Goal: Task Accomplishment & Management: Use online tool/utility

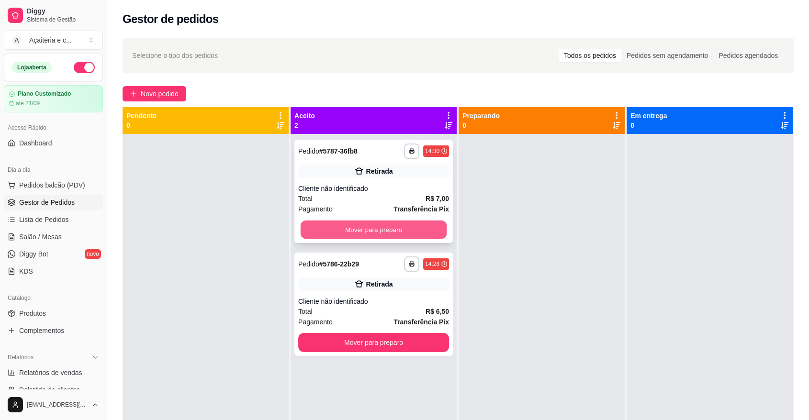
click at [434, 232] on button "Mover para preparo" at bounding box center [374, 230] width 147 height 19
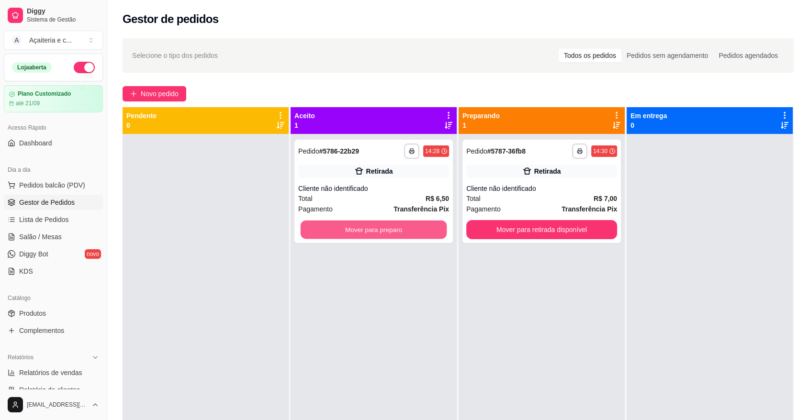
click at [434, 232] on button "Mover para preparo" at bounding box center [374, 230] width 147 height 19
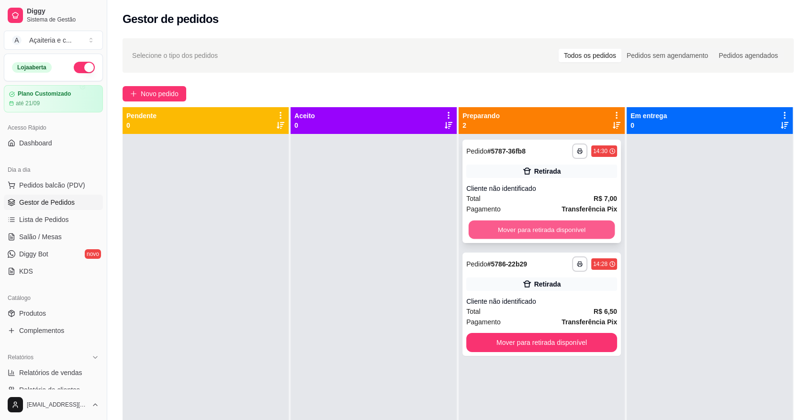
click at [500, 226] on button "Mover para retirada disponível" at bounding box center [542, 230] width 147 height 19
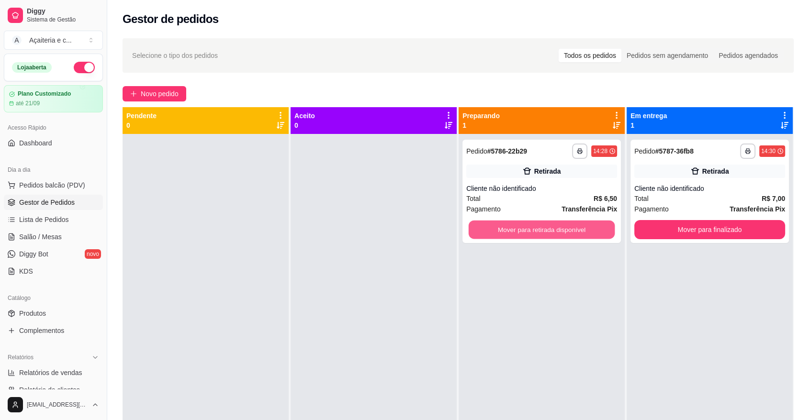
click at [500, 226] on button "Mover para retirada disponível" at bounding box center [542, 230] width 147 height 19
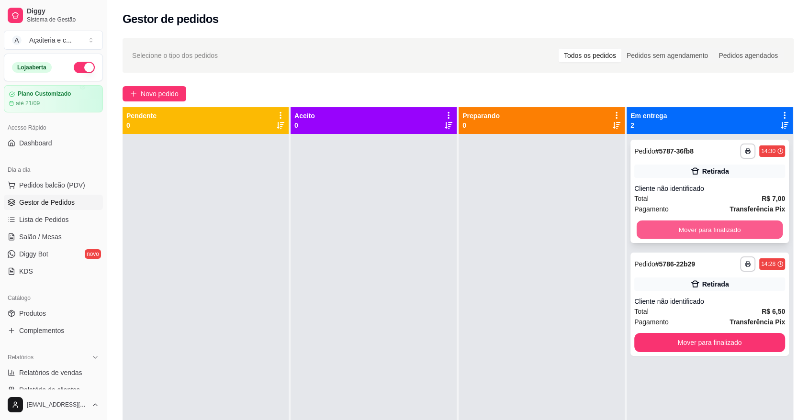
click at [670, 224] on button "Mover para finalizado" at bounding box center [710, 230] width 147 height 19
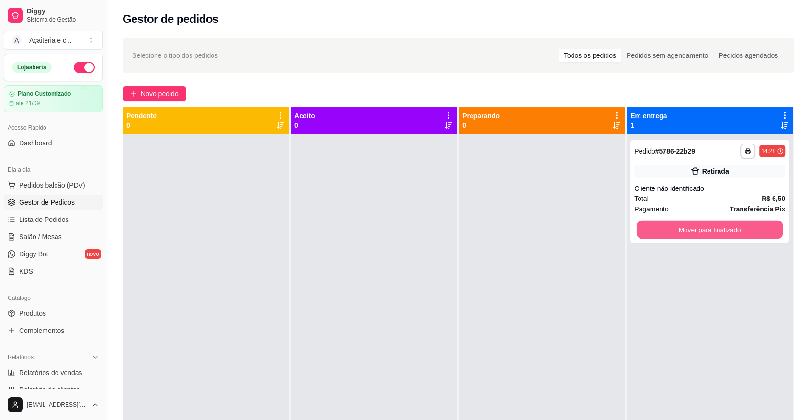
click at [670, 224] on button "Mover para finalizado" at bounding box center [710, 230] width 147 height 19
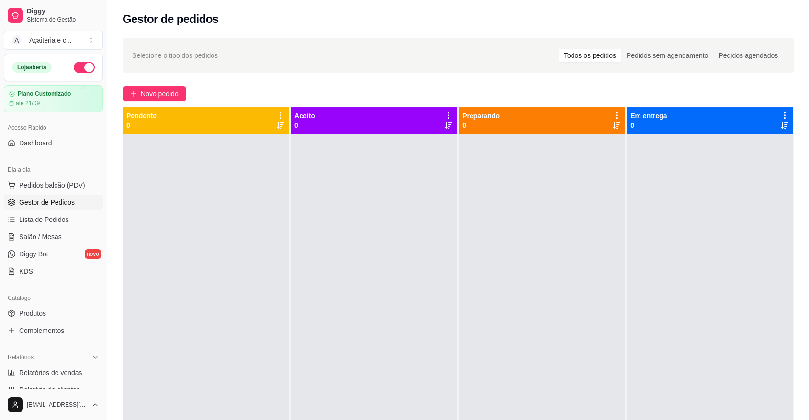
click at [101, 232] on div "Diggy Sistema de Gestão A Açaiteria e c ... Loja aberta Plano Customizado até 2…" at bounding box center [53, 210] width 107 height 420
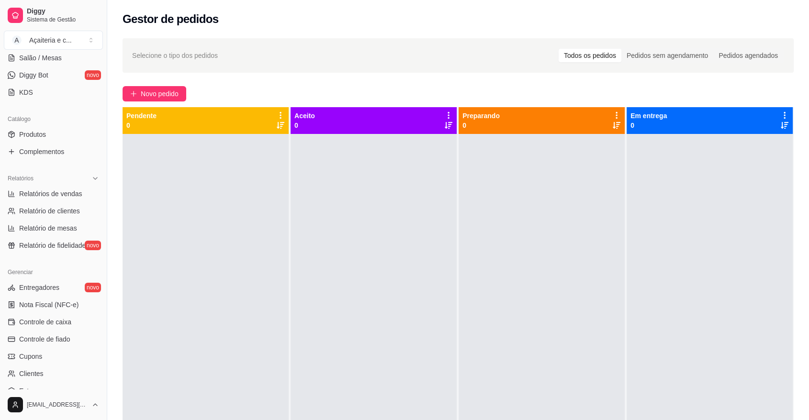
scroll to position [211, 0]
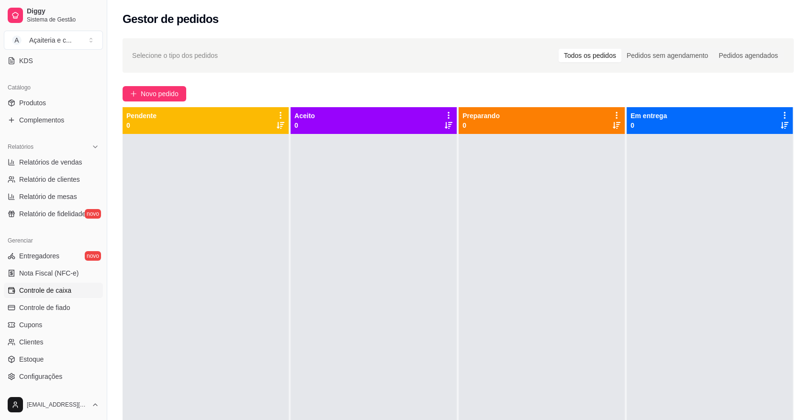
click at [78, 297] on link "Controle de caixa" at bounding box center [53, 290] width 99 height 15
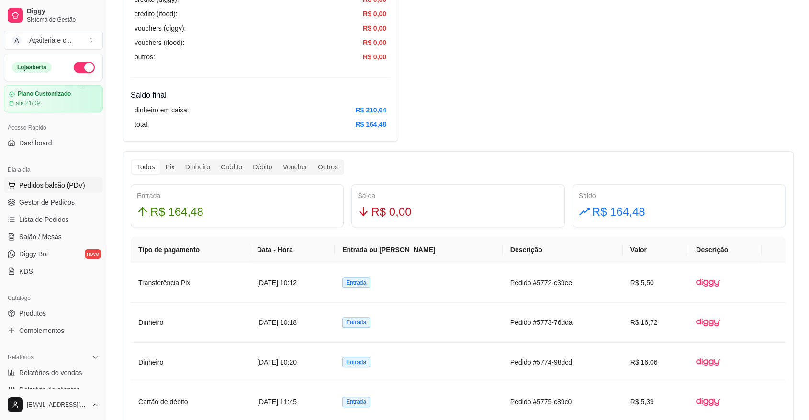
click at [53, 183] on span "Pedidos balcão (PDV)" at bounding box center [52, 186] width 66 height 10
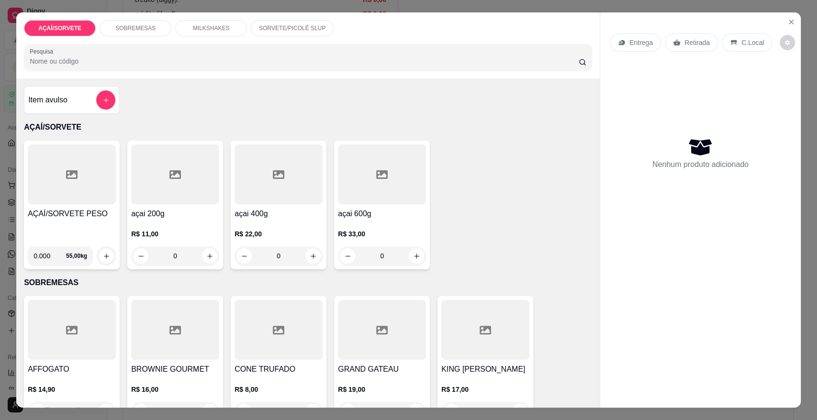
click at [86, 213] on h4 "AÇAÍ/SORVETE PESO" at bounding box center [72, 213] width 88 height 11
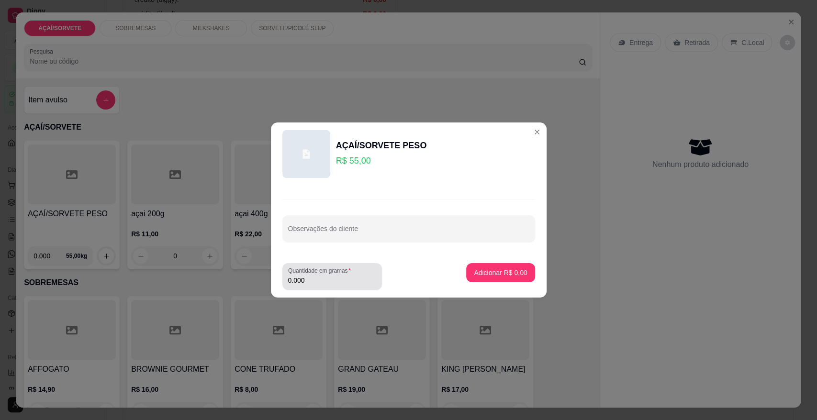
click at [318, 285] on input "0.000" at bounding box center [332, 281] width 88 height 10
type input "0.098"
click at [504, 270] on p "Adicionar R$ 5,39" at bounding box center [501, 272] width 52 height 9
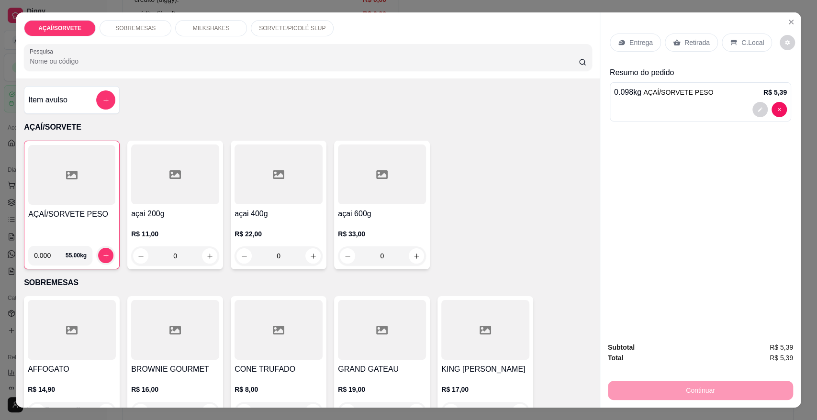
click at [673, 39] on icon at bounding box center [677, 43] width 8 height 8
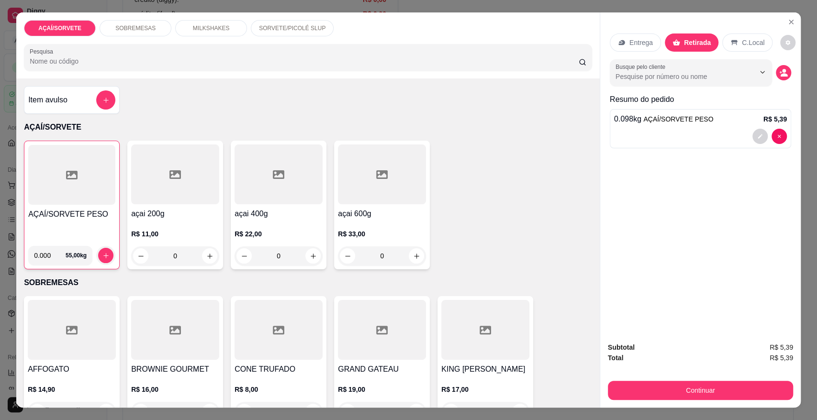
click at [655, 377] on div "Subtotal R$ 5,39 Total R$ 5,39 Continuar" at bounding box center [700, 371] width 185 height 58
click at [686, 392] on button "Continuar" at bounding box center [701, 390] width 180 height 19
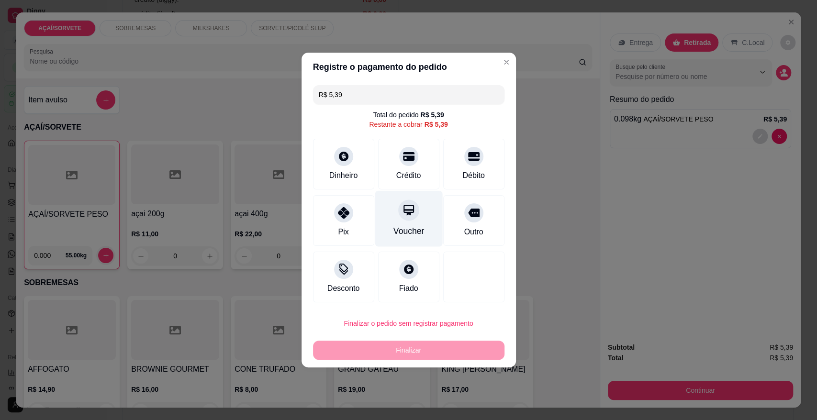
click at [387, 199] on div "Voucher" at bounding box center [409, 219] width 68 height 56
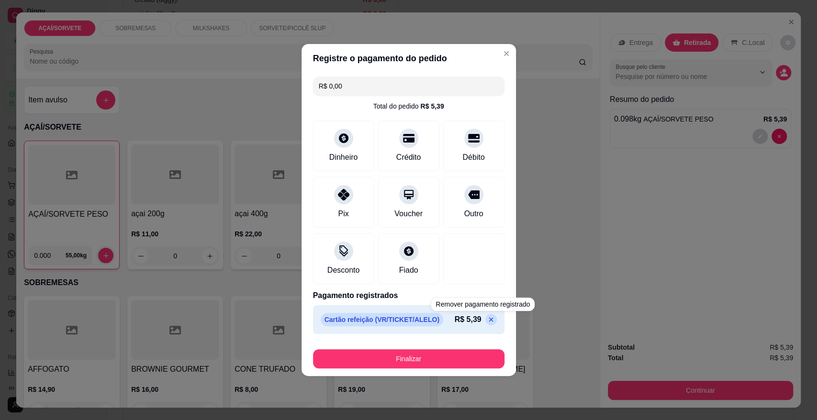
click at [488, 319] on icon at bounding box center [492, 320] width 8 height 8
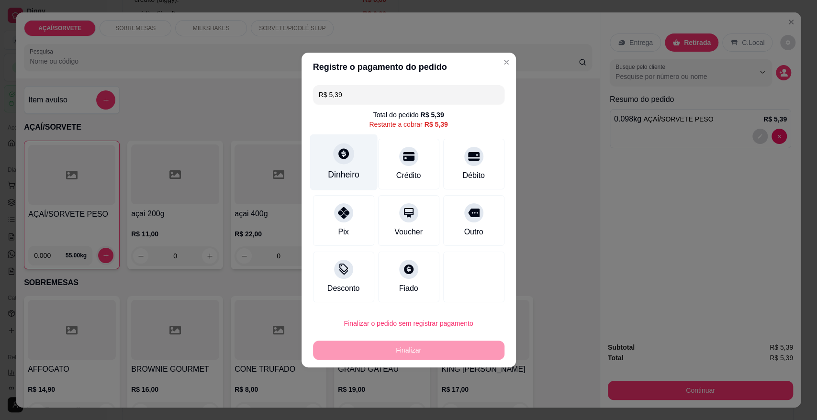
click at [342, 163] on div at bounding box center [343, 153] width 21 height 21
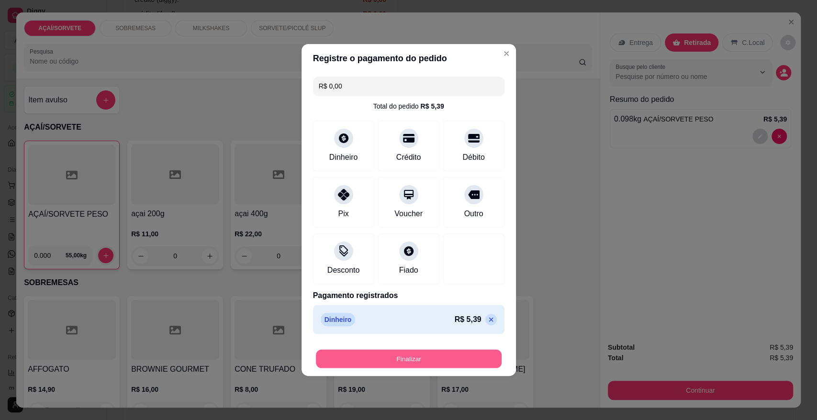
click at [430, 357] on button "Finalizar" at bounding box center [409, 359] width 186 height 19
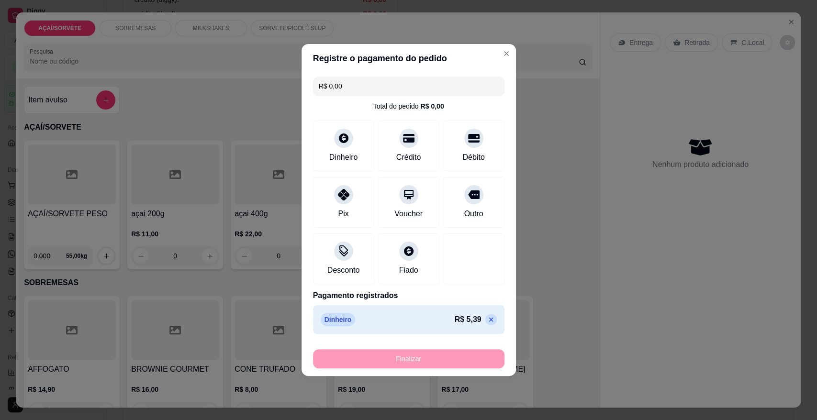
type input "-R$ 5,39"
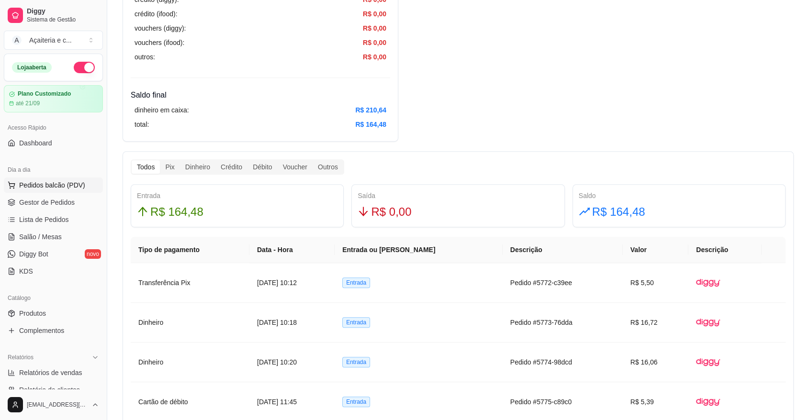
click at [46, 190] on button "Pedidos balcão (PDV)" at bounding box center [53, 185] width 99 height 15
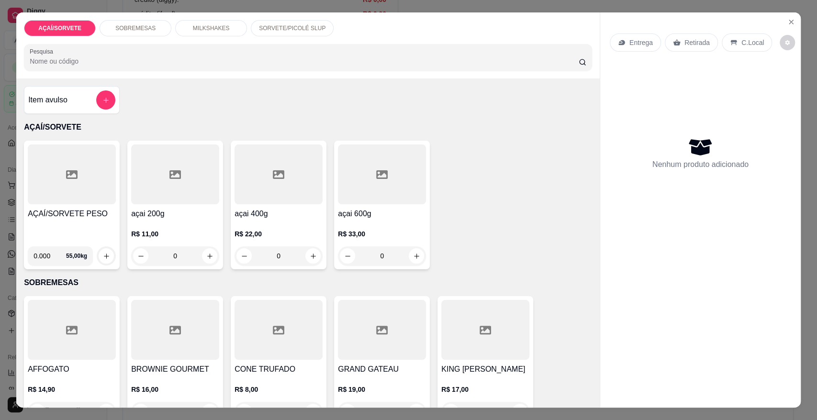
click at [60, 234] on div "AÇAÍ/SORVETE PESO" at bounding box center [72, 223] width 88 height 31
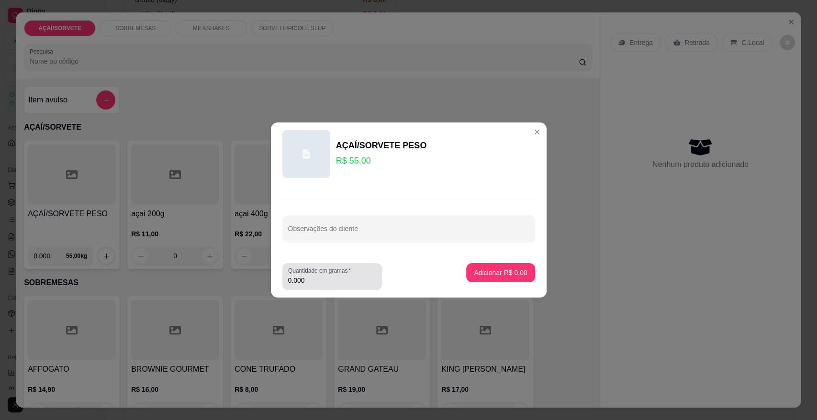
click at [322, 285] on div "0.000" at bounding box center [332, 276] width 88 height 19
type input "0.148"
click at [484, 279] on button "Adicionar R$ 8,14" at bounding box center [500, 273] width 67 height 19
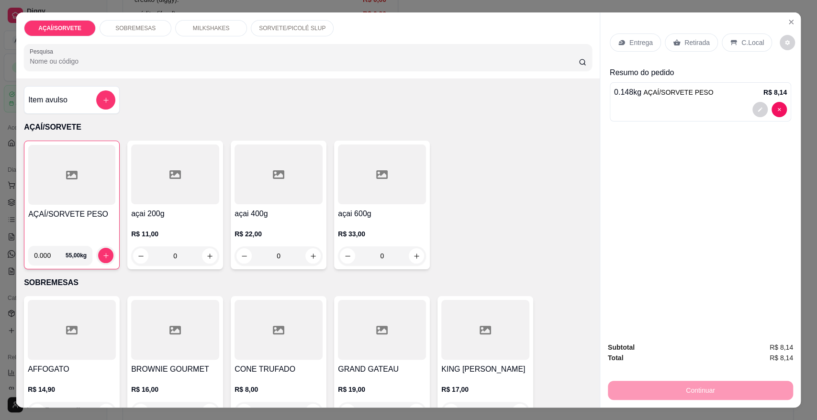
click at [667, 42] on div "Retirada" at bounding box center [691, 43] width 53 height 18
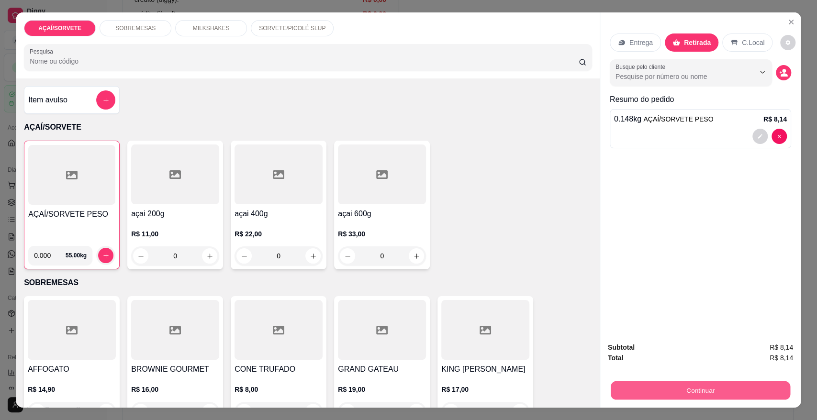
click at [646, 395] on button "Continuar" at bounding box center [701, 390] width 180 height 19
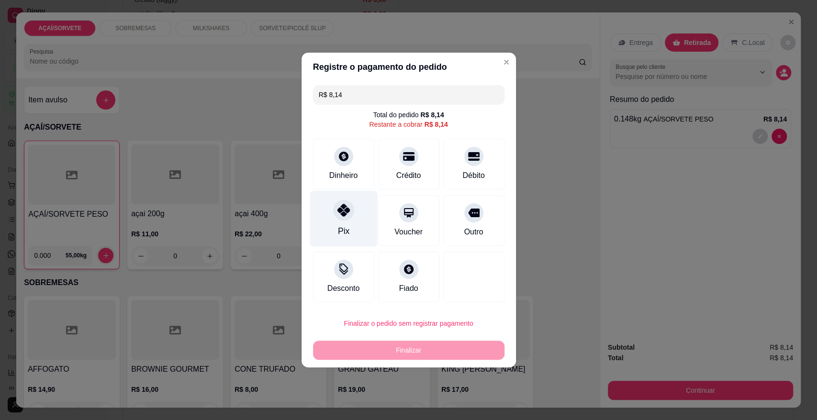
click at [345, 211] on icon at bounding box center [343, 210] width 12 height 12
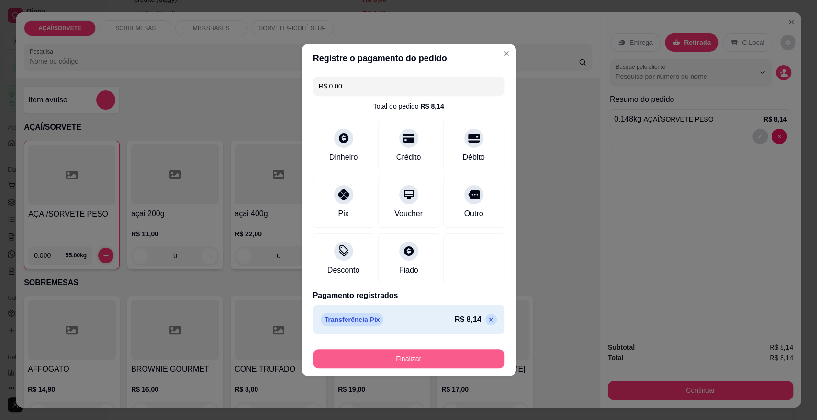
click at [363, 365] on button "Finalizar" at bounding box center [409, 359] width 192 height 19
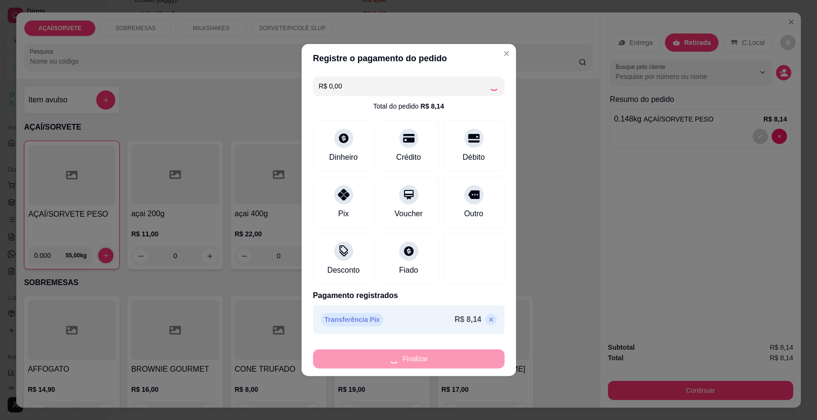
type input "-R$ 8,14"
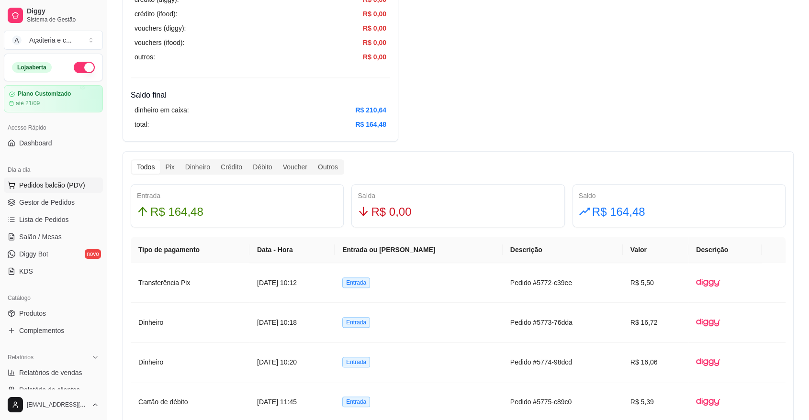
click at [87, 187] on button "Pedidos balcão (PDV)" at bounding box center [53, 185] width 99 height 15
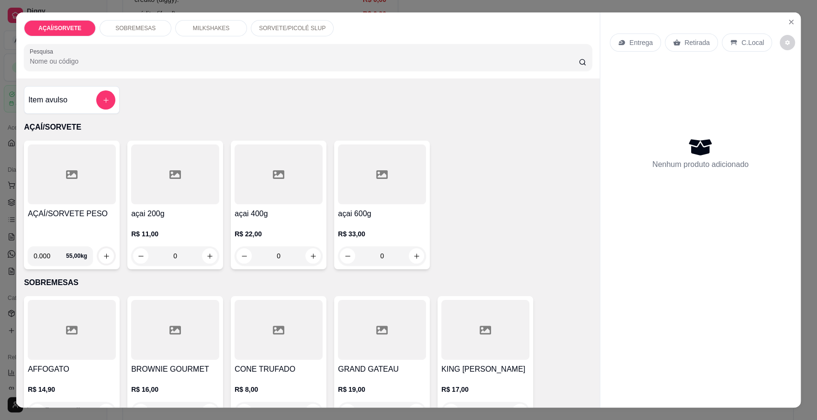
click at [77, 220] on div "AÇAÍ/SORVETE PESO" at bounding box center [72, 223] width 88 height 31
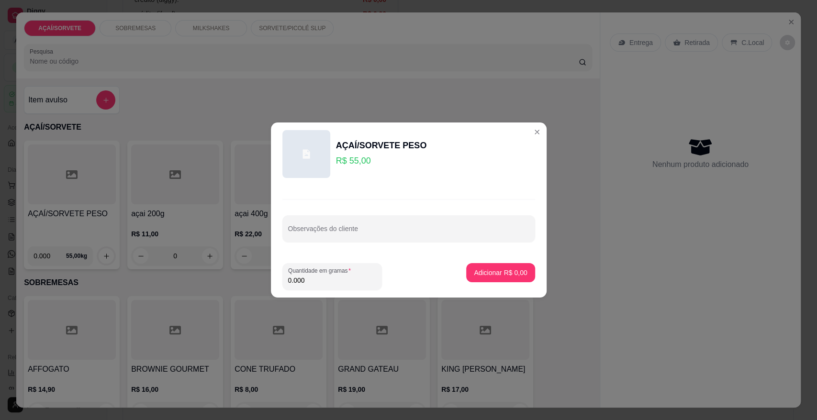
click at [332, 276] on input "0.000" at bounding box center [332, 281] width 88 height 10
type input "0.382"
click at [488, 272] on p "Adicionar R$ 21,01" at bounding box center [499, 272] width 56 height 9
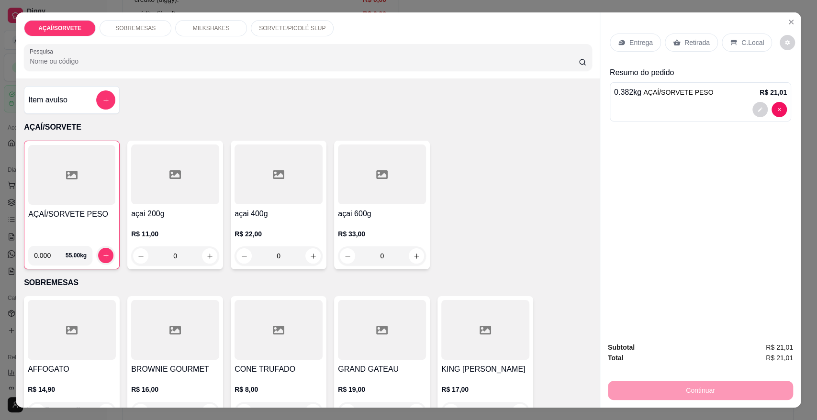
click at [703, 38] on p "Retirada" at bounding box center [697, 43] width 25 height 10
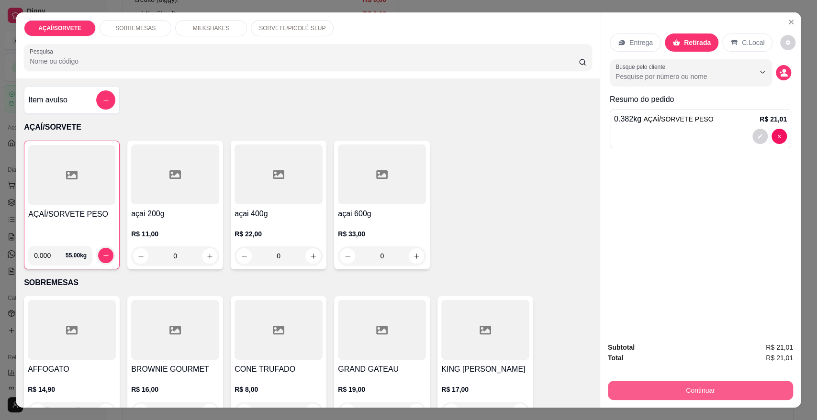
click at [676, 383] on button "Continuar" at bounding box center [700, 390] width 185 height 19
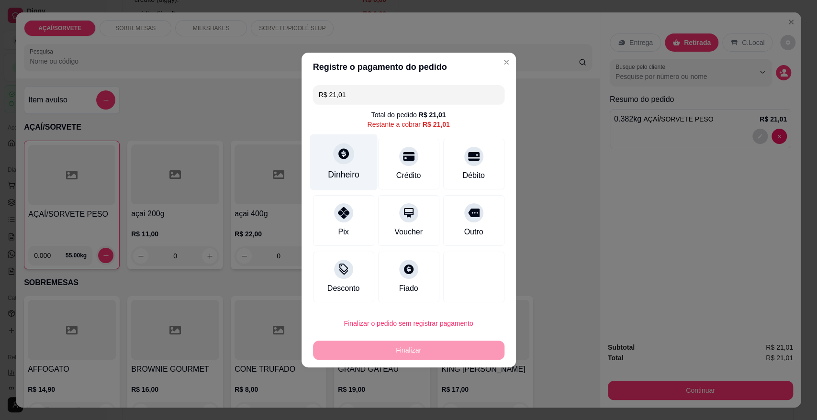
click at [334, 143] on div "Dinheiro" at bounding box center [344, 163] width 68 height 56
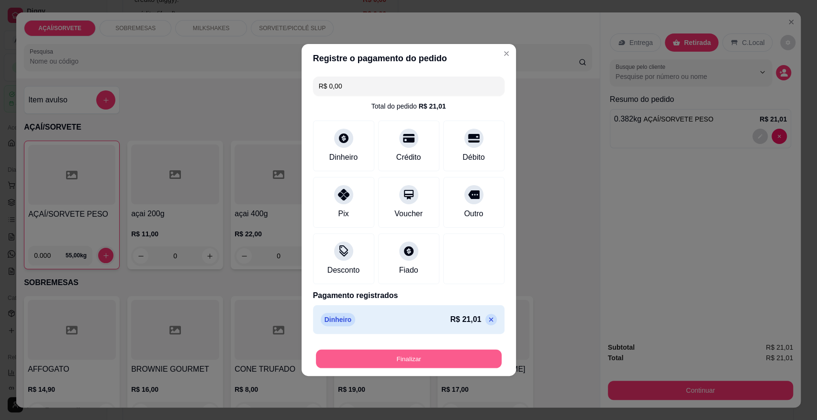
click at [426, 361] on button "Finalizar" at bounding box center [409, 359] width 186 height 19
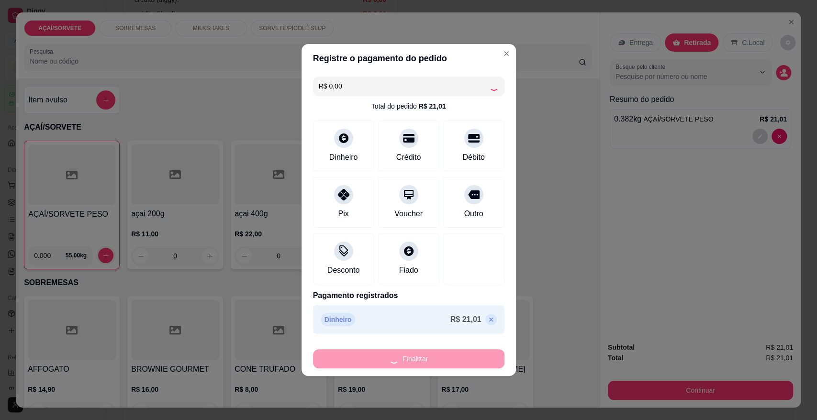
type input "-R$ 21,01"
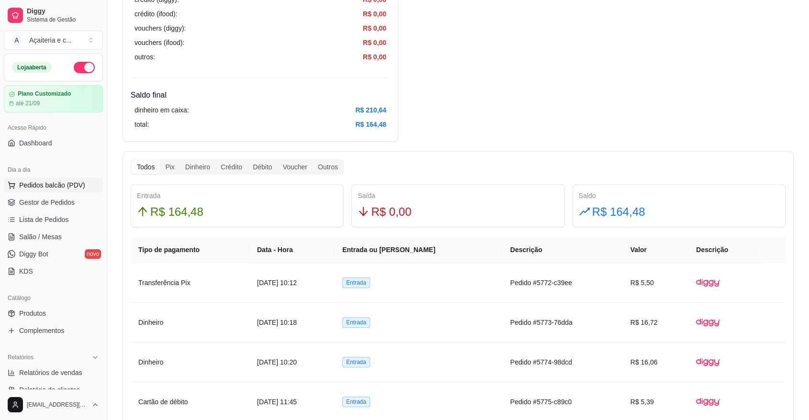
click at [64, 185] on span "Pedidos balcão (PDV)" at bounding box center [52, 186] width 66 height 10
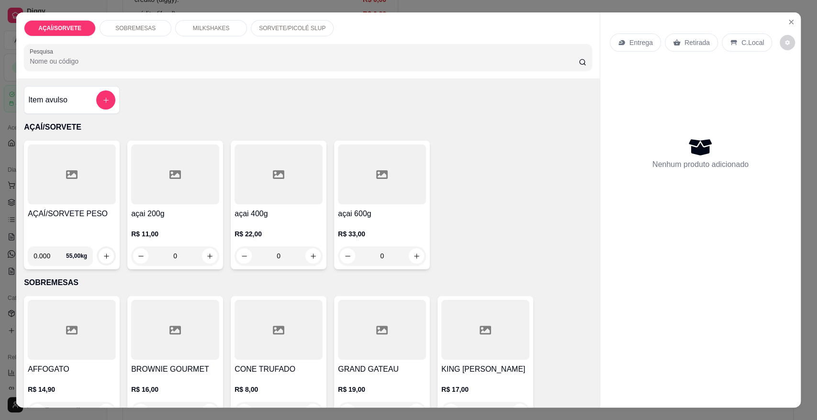
click at [79, 210] on h4 "AÇAÍ/SORVETE PESO" at bounding box center [72, 213] width 88 height 11
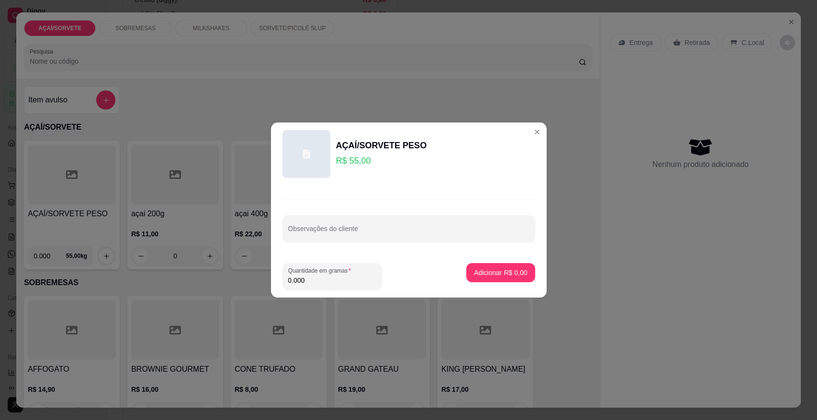
click at [356, 277] on input "0.000" at bounding box center [332, 281] width 88 height 10
type input "0.306"
click at [507, 272] on p "Adicionar R$ 16,83" at bounding box center [499, 272] width 56 height 9
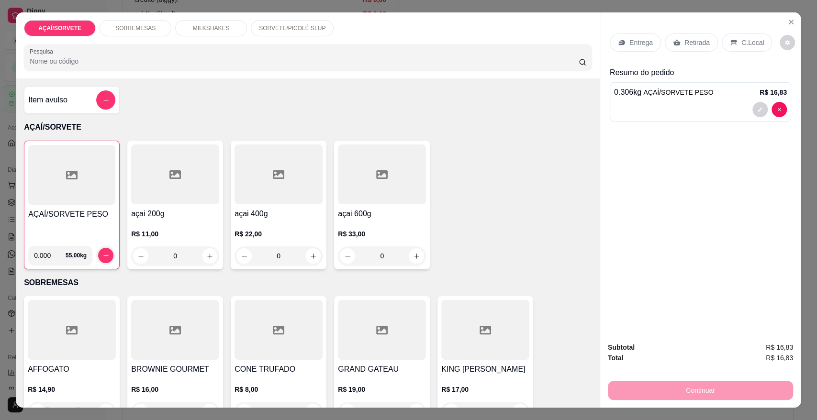
click at [682, 35] on div "Retirada" at bounding box center [691, 43] width 53 height 18
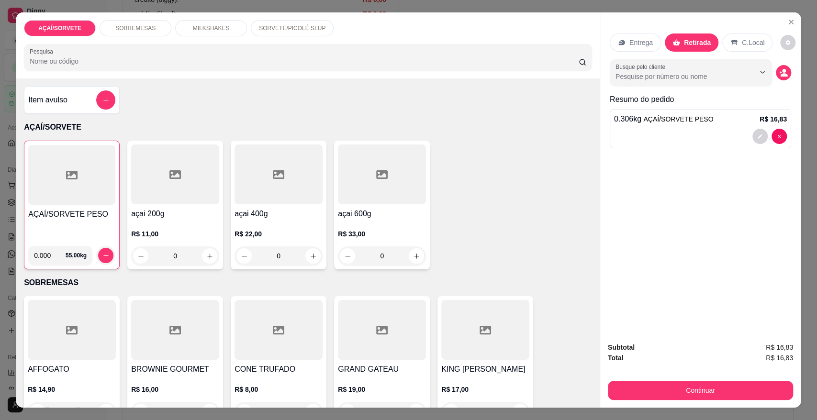
click at [719, 416] on div "AÇAÍ/SORVETE SOBREMESAS MILKSHAKES SORVETE/PICOLÉ SLUP Pesquisa Item avulso AÇA…" at bounding box center [408, 210] width 817 height 420
click at [706, 389] on button "Continuar" at bounding box center [701, 390] width 180 height 19
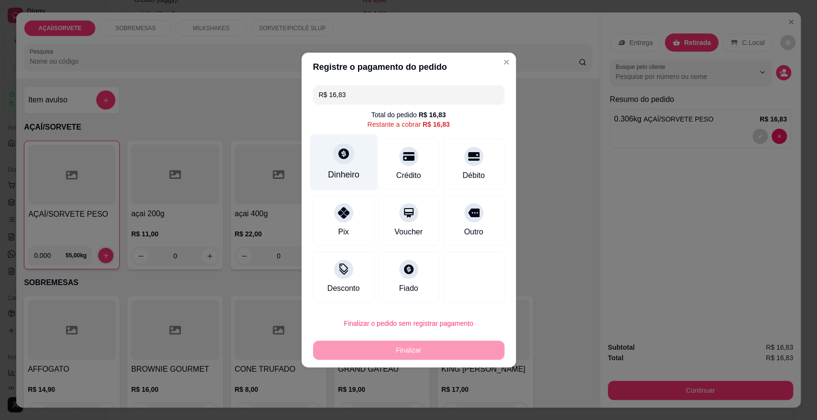
click at [345, 162] on div at bounding box center [343, 153] width 21 height 21
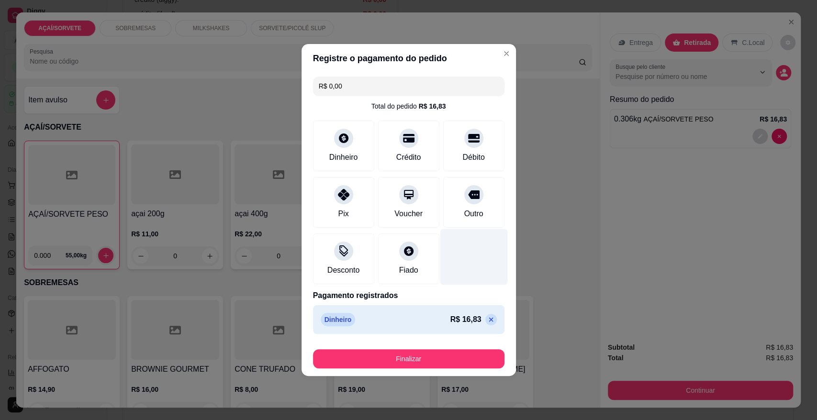
click at [442, 262] on div at bounding box center [474, 257] width 68 height 56
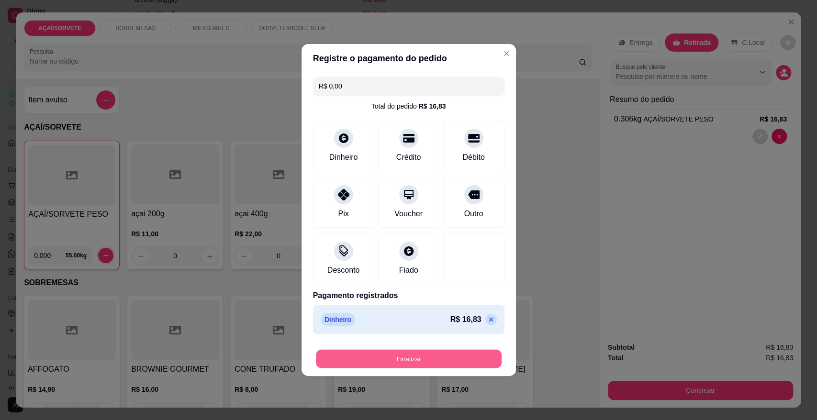
click at [446, 361] on button "Finalizar" at bounding box center [409, 359] width 186 height 19
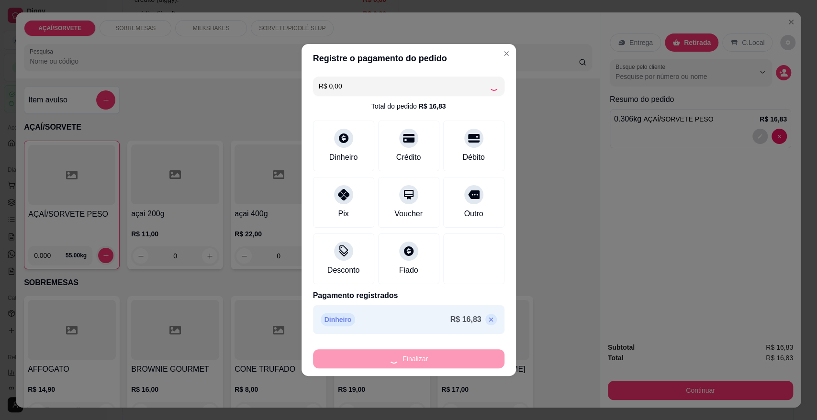
type input "-R$ 16,83"
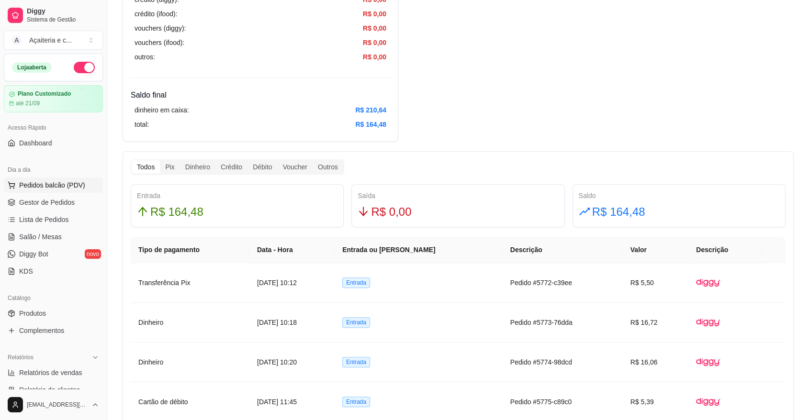
click at [69, 183] on span "Pedidos balcão (PDV)" at bounding box center [52, 186] width 66 height 10
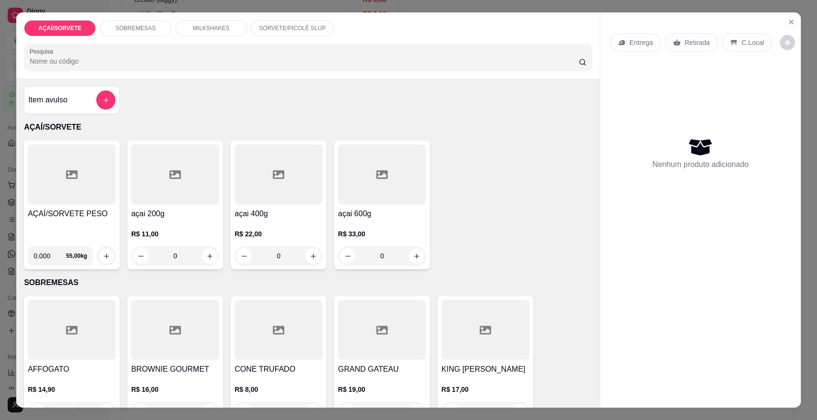
click at [112, 199] on div "AÇAÍ/SORVETE PESO 0.000 55,00 kg" at bounding box center [72, 205] width 96 height 129
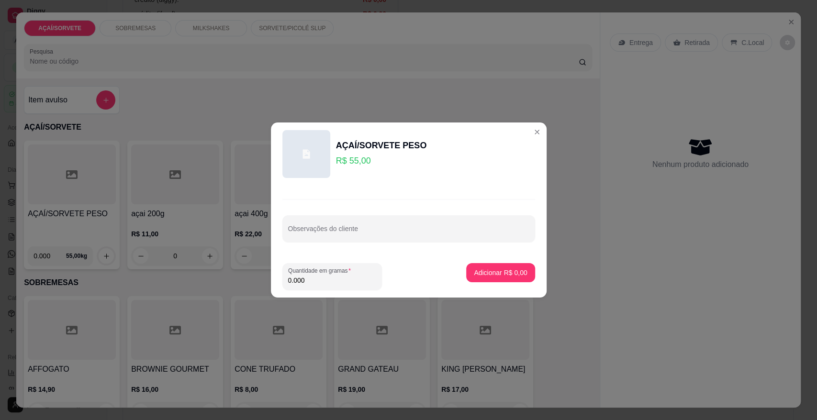
click at [322, 284] on input "0.000" at bounding box center [332, 281] width 88 height 10
type input "0.410"
click at [478, 264] on button "Adicionar R$ 22,55" at bounding box center [499, 272] width 72 height 19
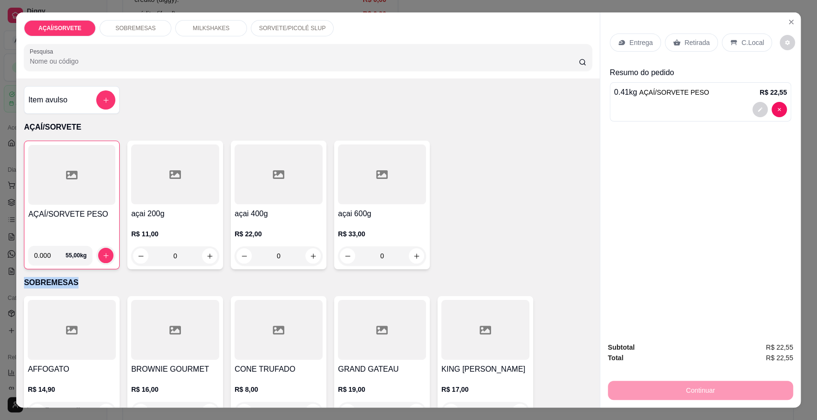
click at [478, 264] on div "AÇAÍ/SORVETE PESO 0.000 55,00 kg açai 200g R$ 11,00 0 açai 400g R$ 22,00 0 açai…" at bounding box center [308, 205] width 568 height 129
click at [682, 48] on div "Retirada" at bounding box center [691, 43] width 53 height 18
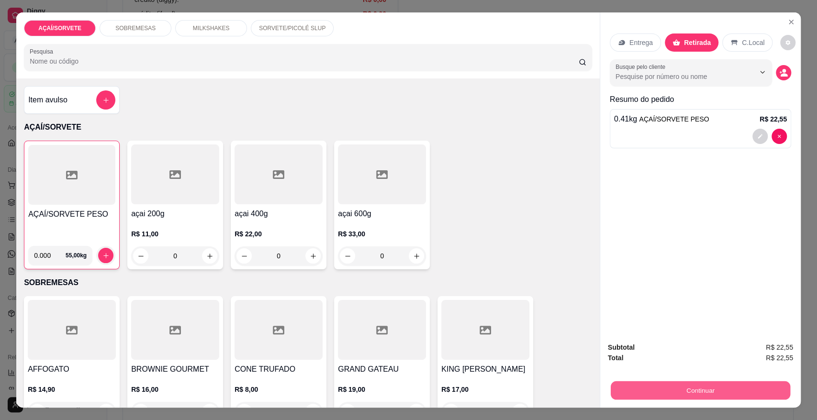
click at [742, 389] on button "Continuar" at bounding box center [701, 390] width 180 height 19
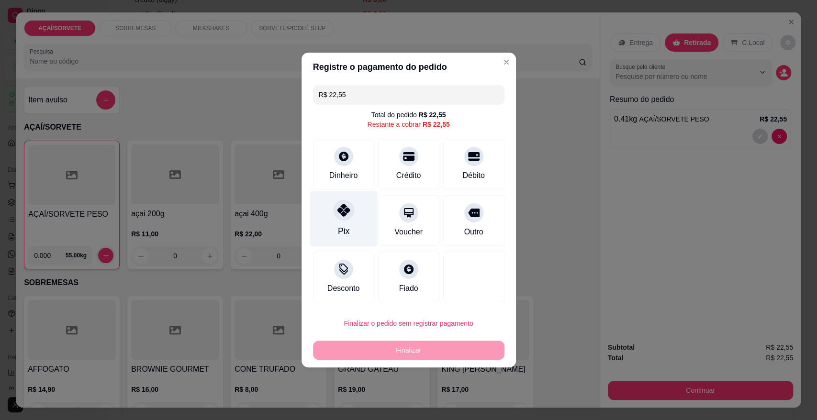
click at [350, 227] on div "Pix" at bounding box center [344, 219] width 68 height 56
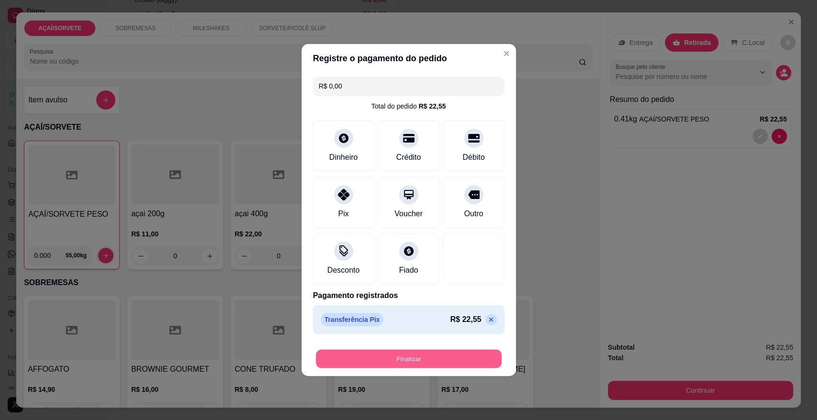
click at [403, 360] on button "Finalizar" at bounding box center [409, 359] width 186 height 19
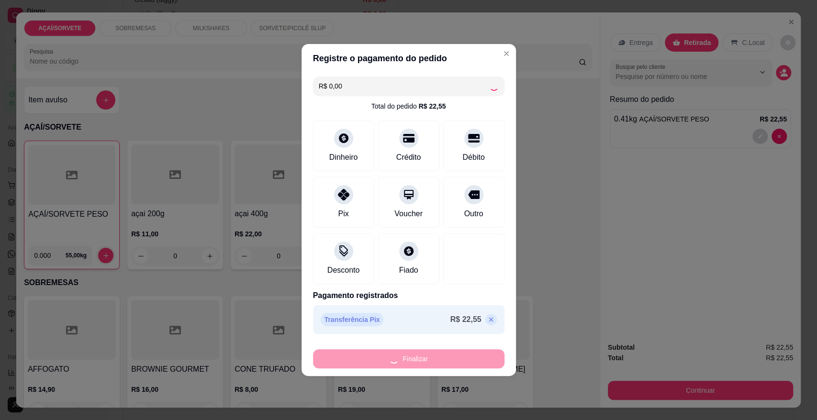
type input "-R$ 22,55"
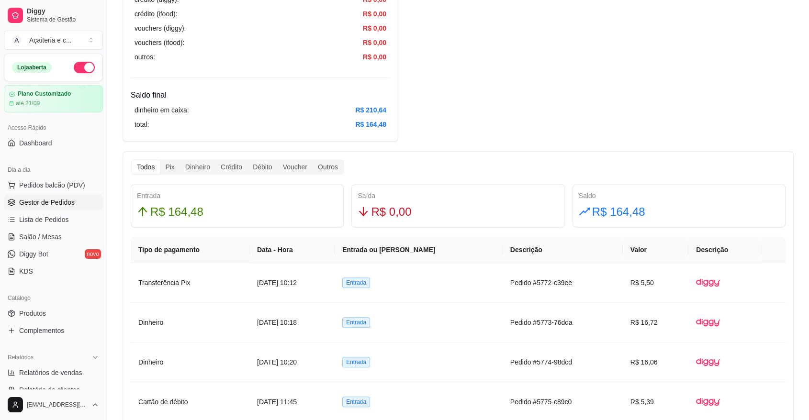
click at [74, 201] on link "Gestor de Pedidos" at bounding box center [53, 202] width 99 height 15
